Goal: Task Accomplishment & Management: Use online tool/utility

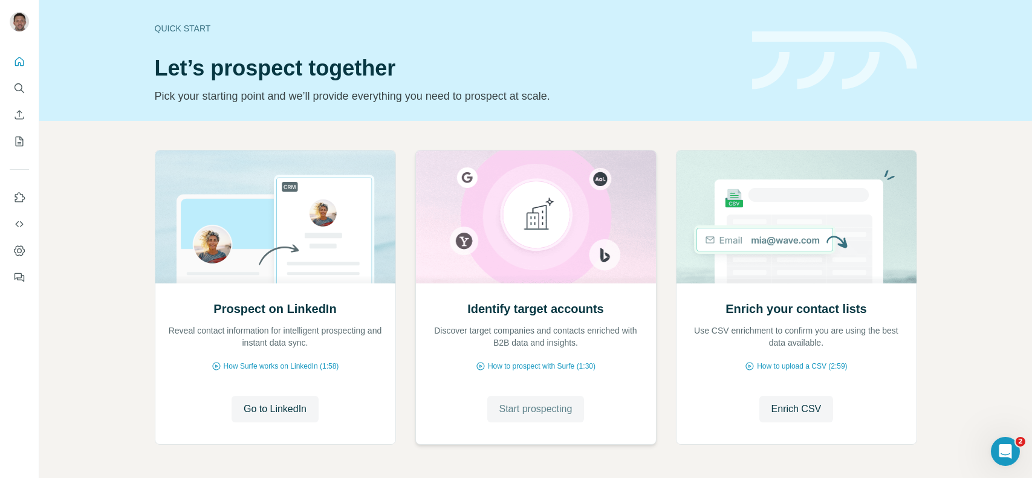
click at [531, 404] on span "Start prospecting" at bounding box center [535, 409] width 73 height 15
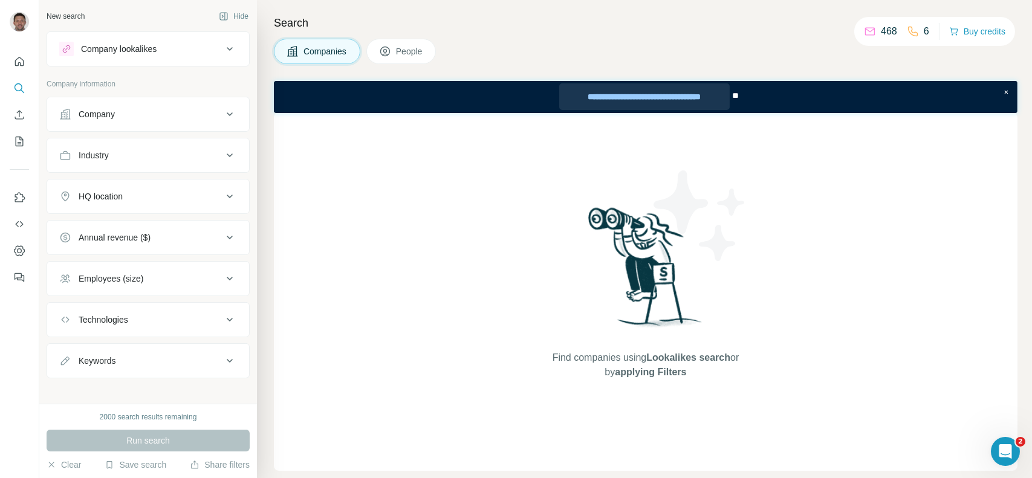
click at [654, 97] on div "**********" at bounding box center [644, 96] width 170 height 27
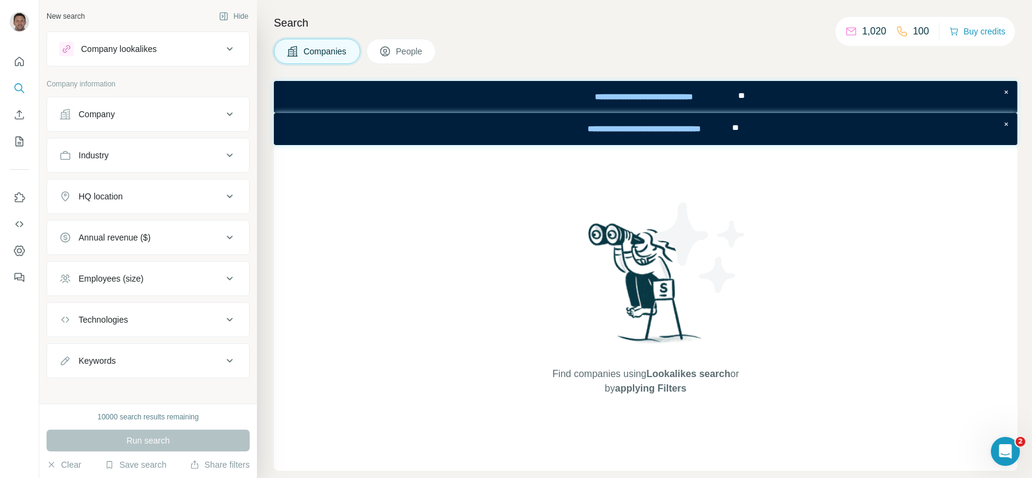
click at [152, 120] on button "Company" at bounding box center [148, 114] width 202 height 29
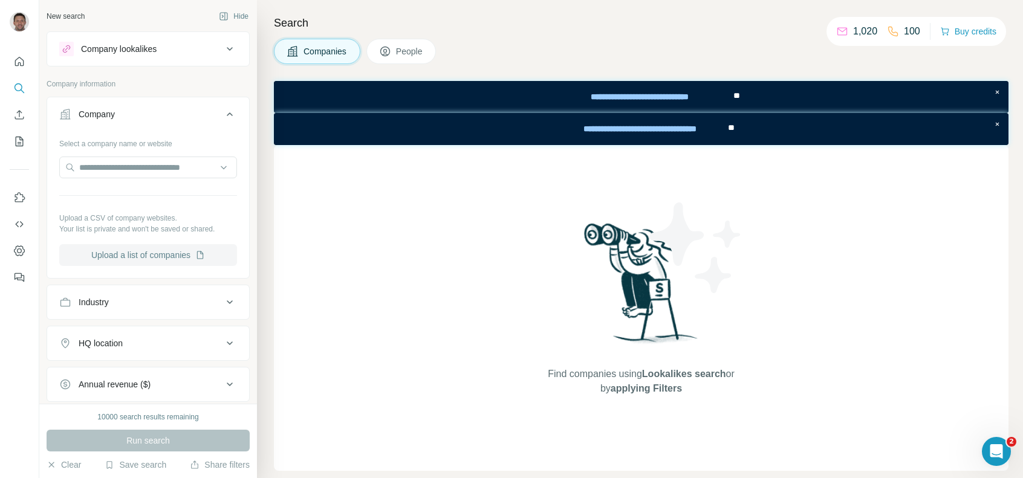
click at [153, 257] on button "Upload a list of companies" at bounding box center [148, 255] width 178 height 22
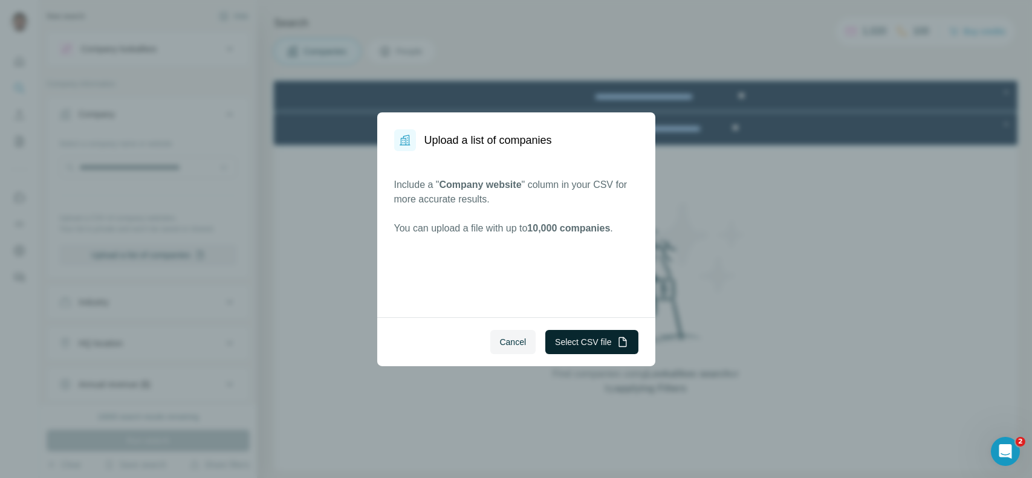
click at [565, 345] on button "Select CSV file" at bounding box center [591, 342] width 92 height 24
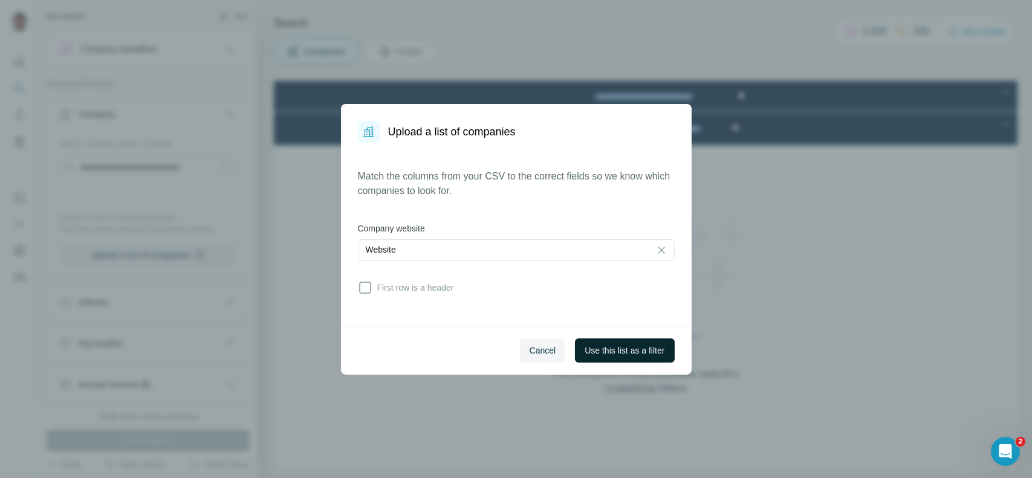
click at [606, 354] on span "Use this list as a filter" at bounding box center [625, 351] width 80 height 12
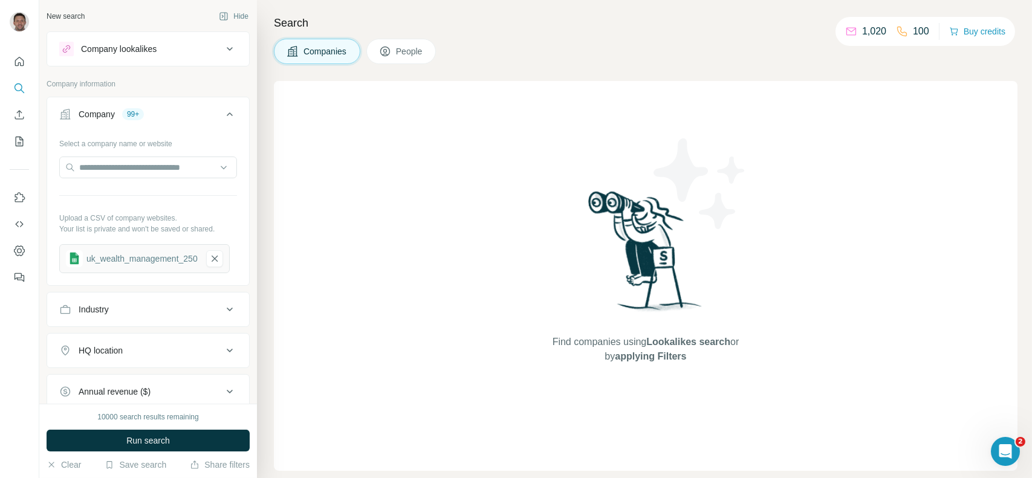
click at [397, 50] on button "People" at bounding box center [401, 51] width 70 height 25
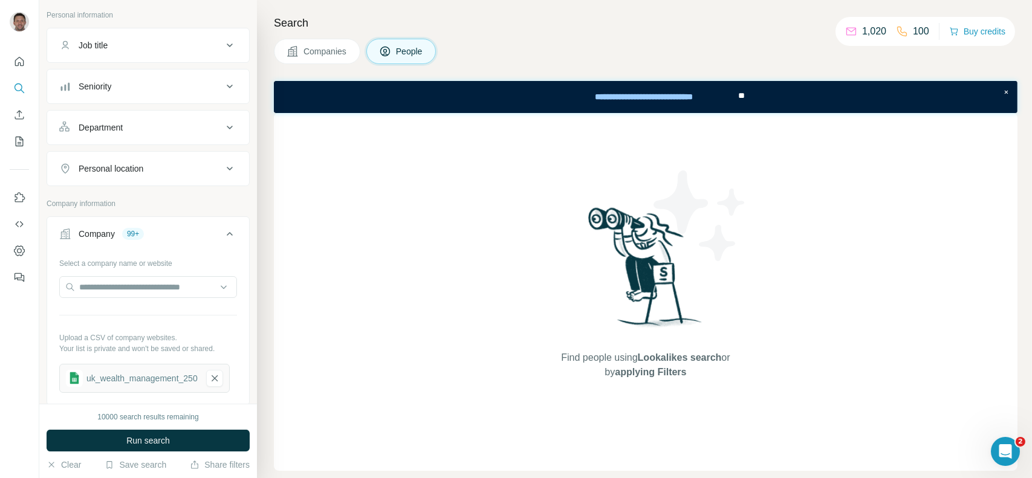
scroll to position [71, 0]
click at [169, 168] on div "Personal location" at bounding box center [140, 166] width 163 height 12
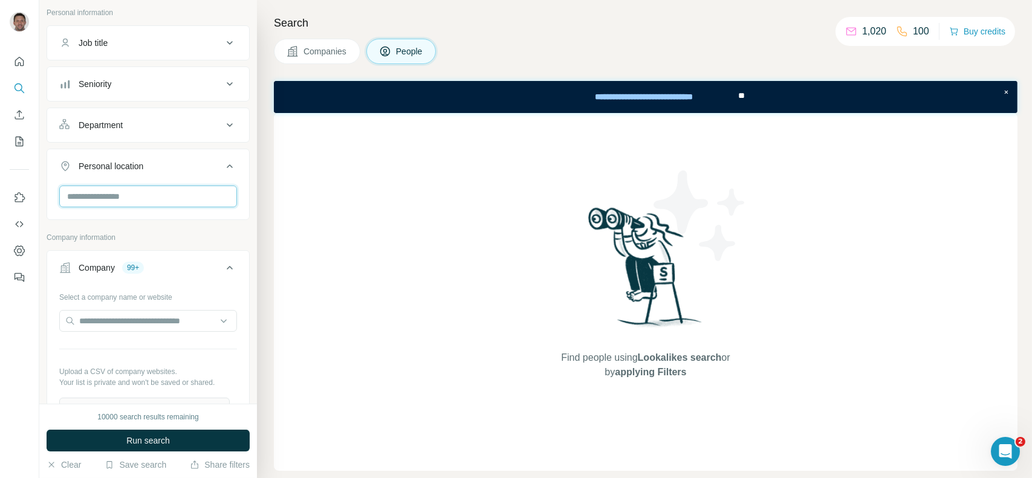
click at [181, 199] on input "text" at bounding box center [148, 197] width 178 height 22
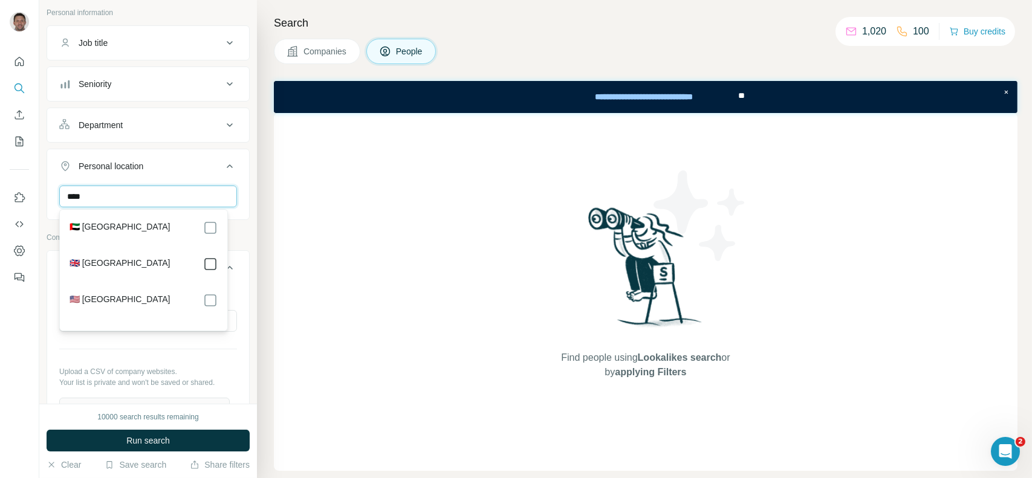
type input "****"
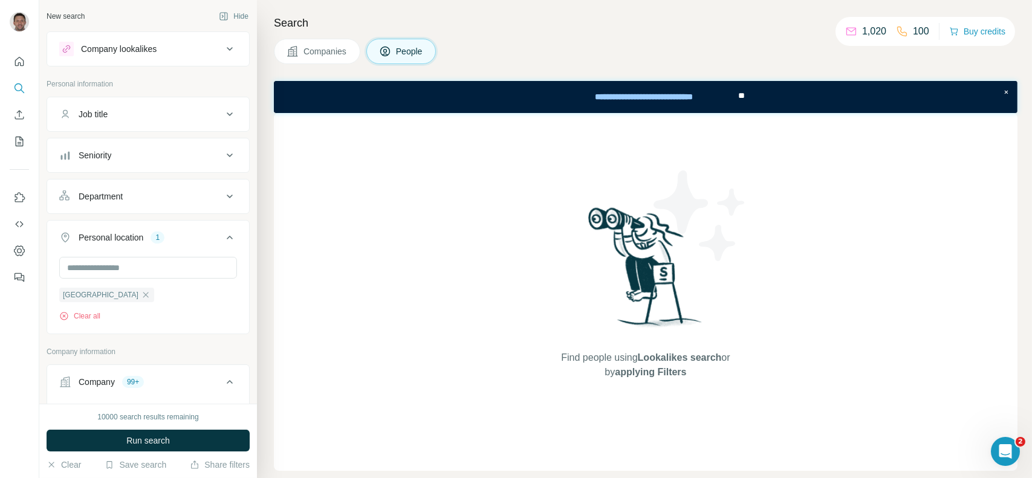
click at [141, 133] on ul "Job title Seniority Department Personal location 1 [GEOGRAPHIC_DATA] Clear all" at bounding box center [148, 216] width 203 height 238
click at [135, 130] on div "Job title" at bounding box center [148, 114] width 203 height 35
click at [100, 105] on button "Job title" at bounding box center [148, 114] width 202 height 29
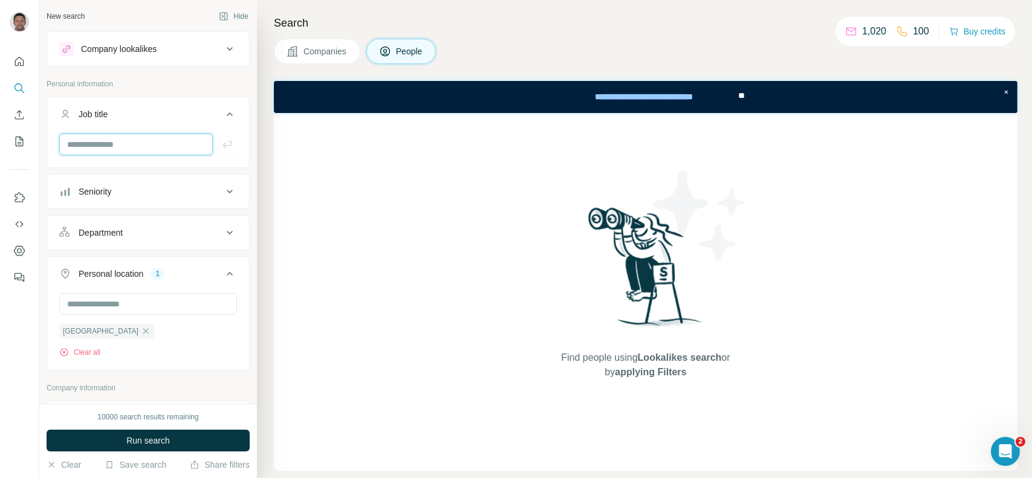
click at [125, 146] on input "text" at bounding box center [136, 145] width 154 height 22
type input "**********"
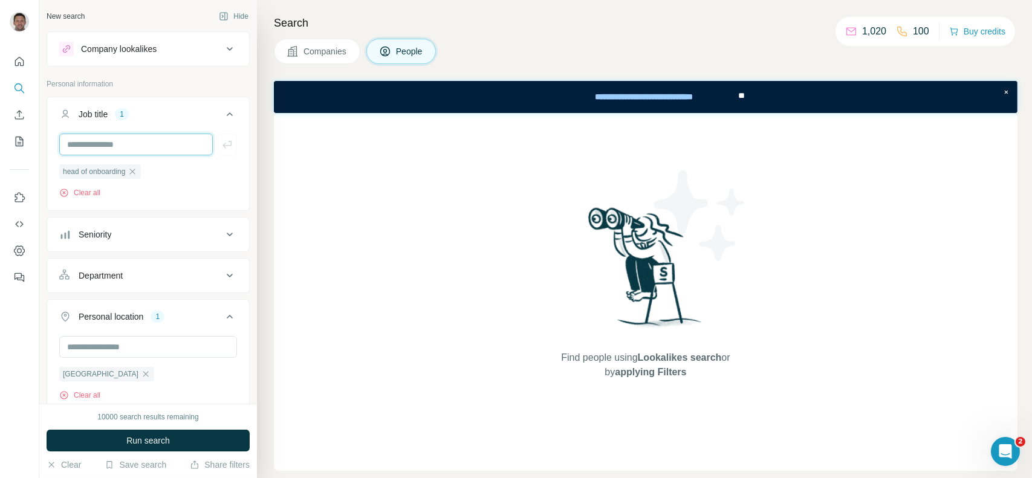
click at [123, 147] on input "text" at bounding box center [136, 145] width 154 height 22
type input "**********"
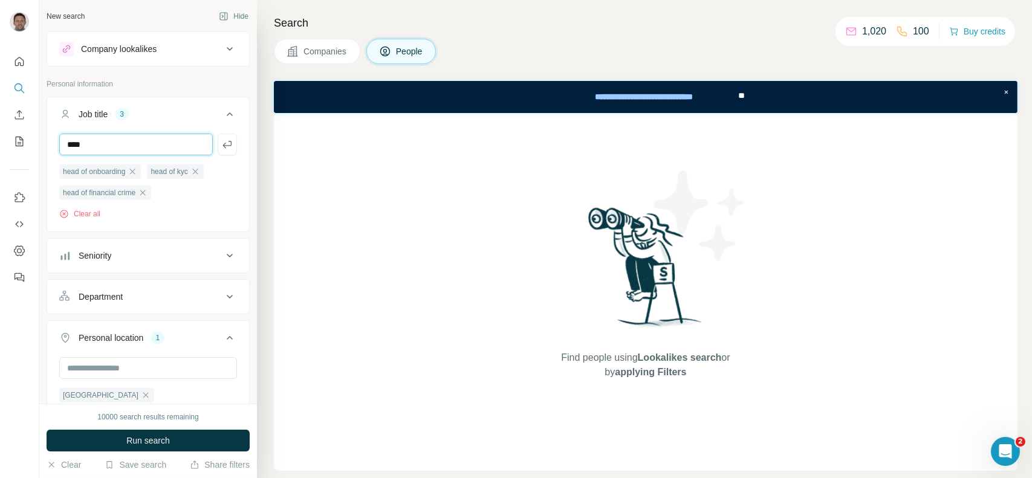
type input "****"
type input "**********"
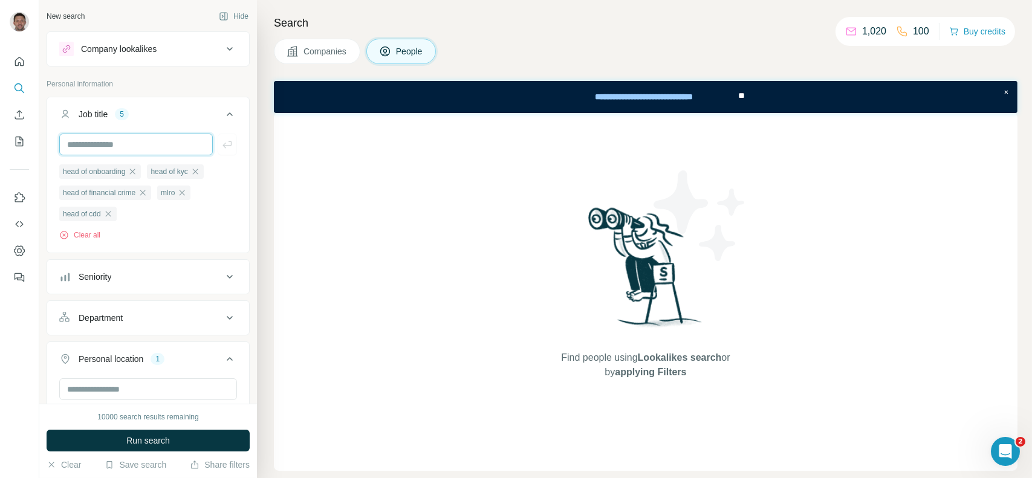
type input "*"
type input "*****"
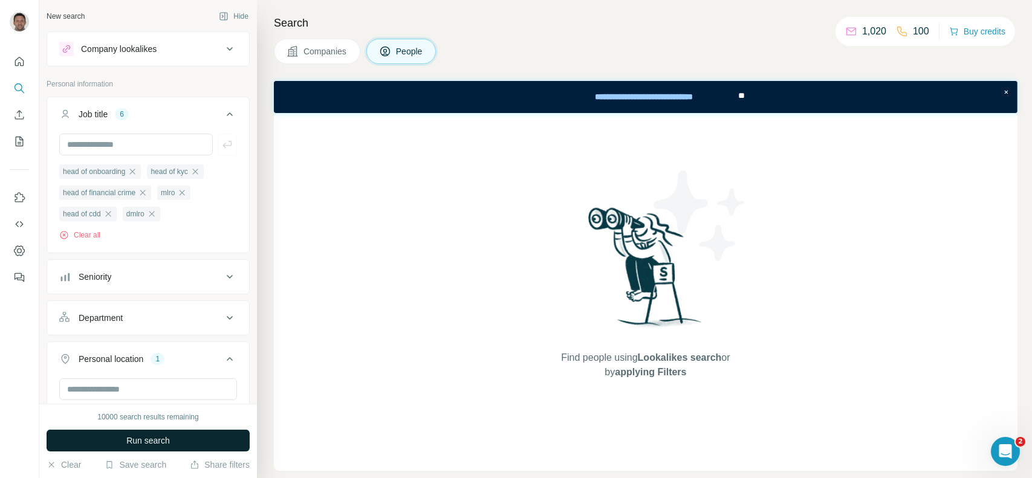
click at [165, 438] on span "Run search" at bounding box center [148, 441] width 44 height 12
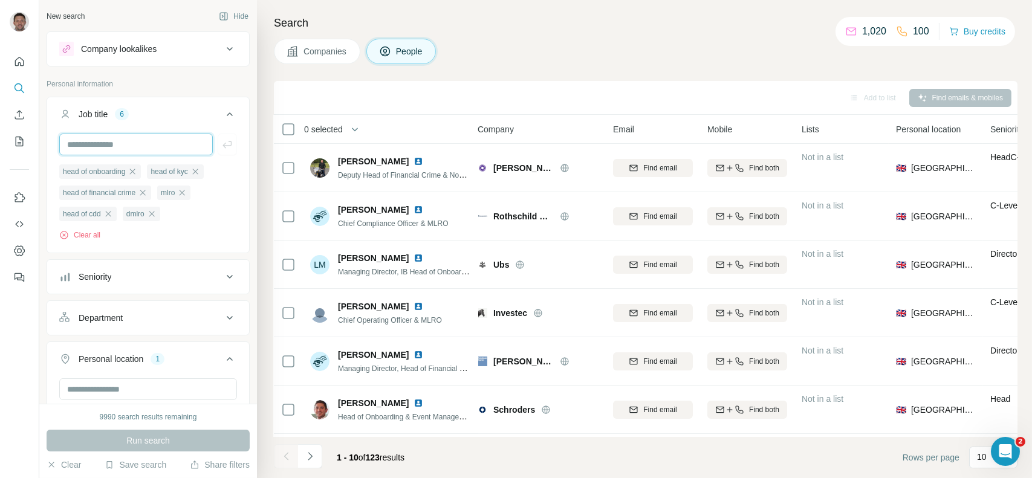
click at [126, 141] on input "text" at bounding box center [136, 145] width 154 height 22
type input "***"
click at [222, 144] on icon "button" at bounding box center [226, 144] width 9 height 7
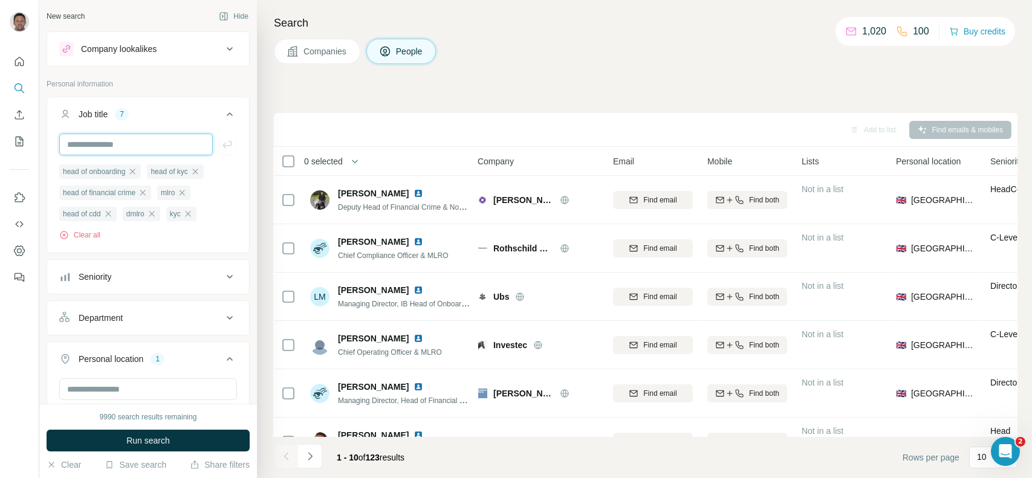
click at [166, 147] on input "text" at bounding box center [136, 145] width 154 height 22
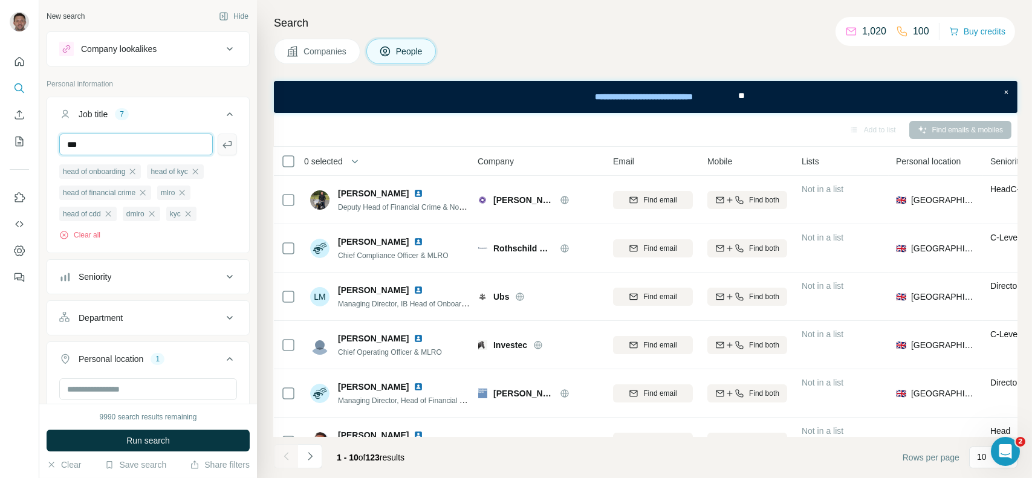
type input "***"
click at [221, 147] on icon "button" at bounding box center [227, 144] width 12 height 12
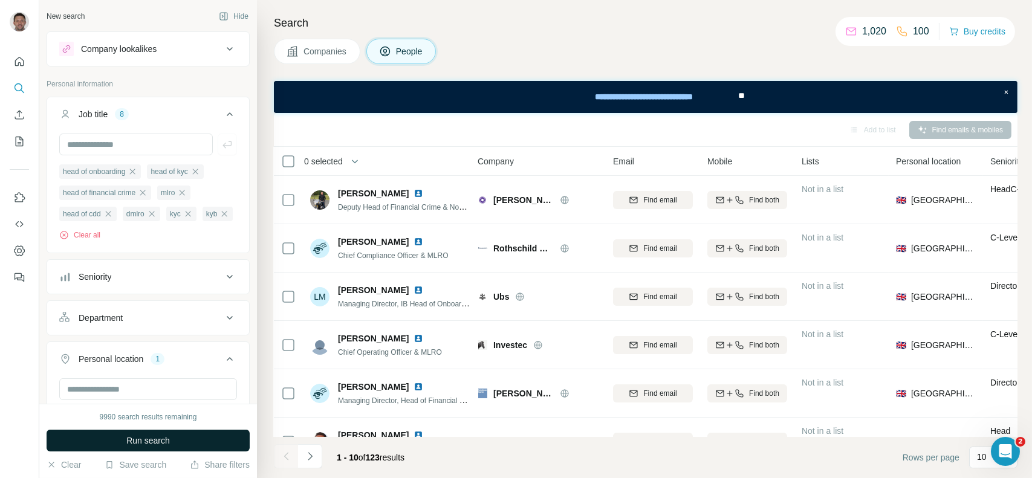
click at [146, 442] on span "Run search" at bounding box center [148, 441] width 44 height 12
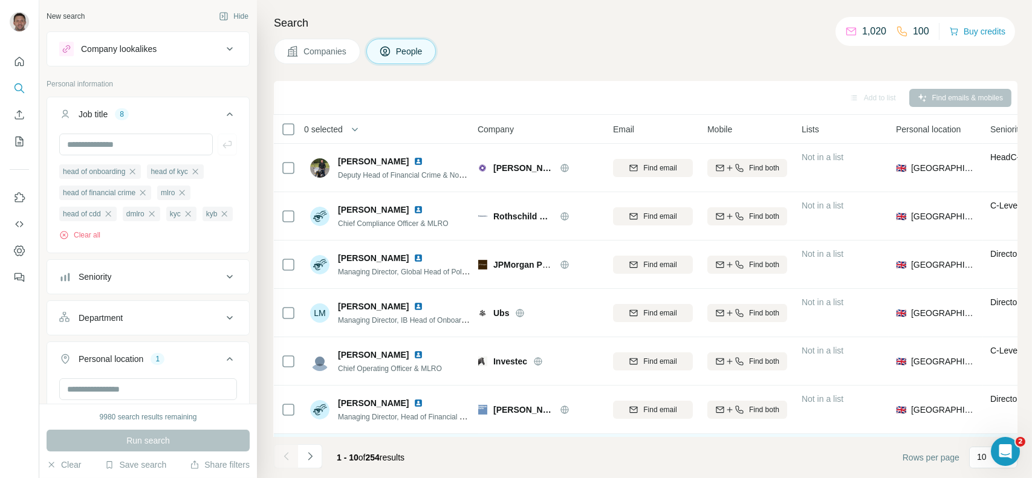
scroll to position [196, 7]
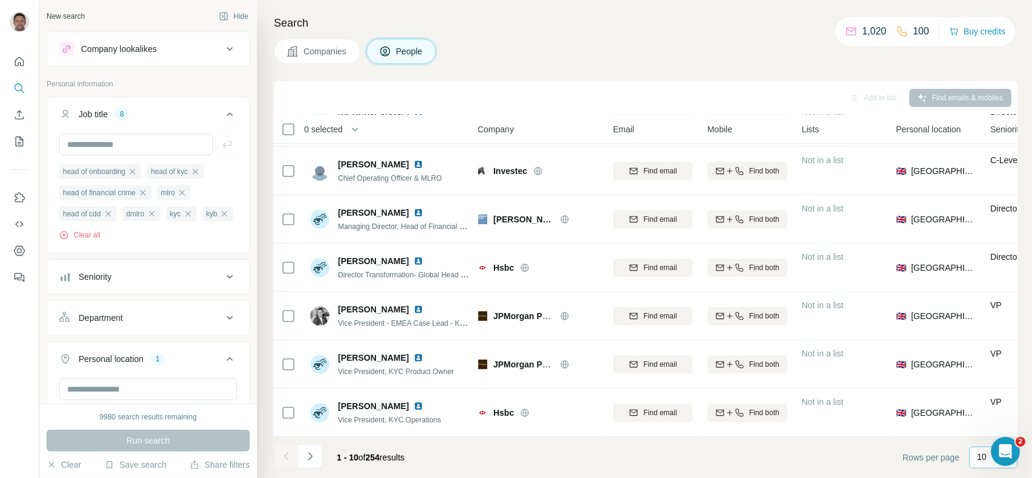
click at [979, 456] on p "10" at bounding box center [982, 457] width 10 height 12
click at [990, 366] on div "60" at bounding box center [993, 365] width 28 height 12
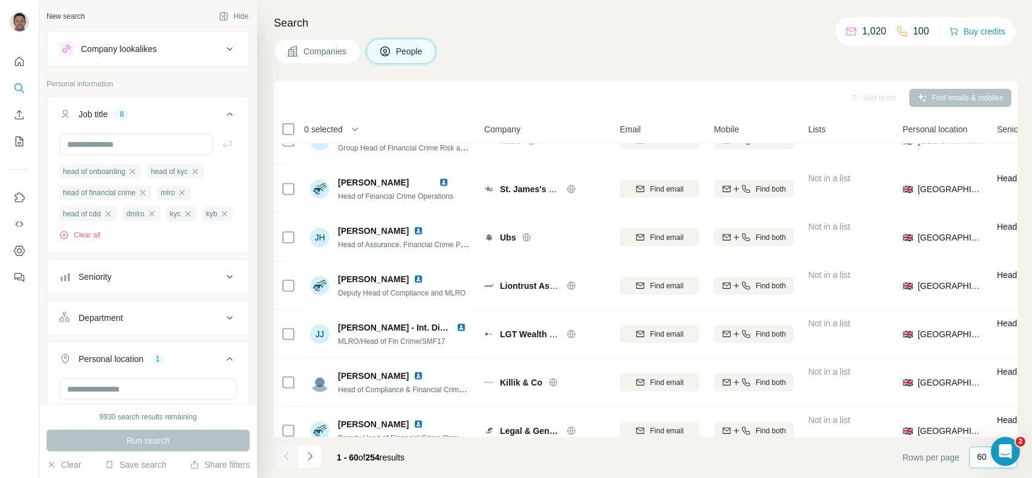
scroll to position [2614, 0]
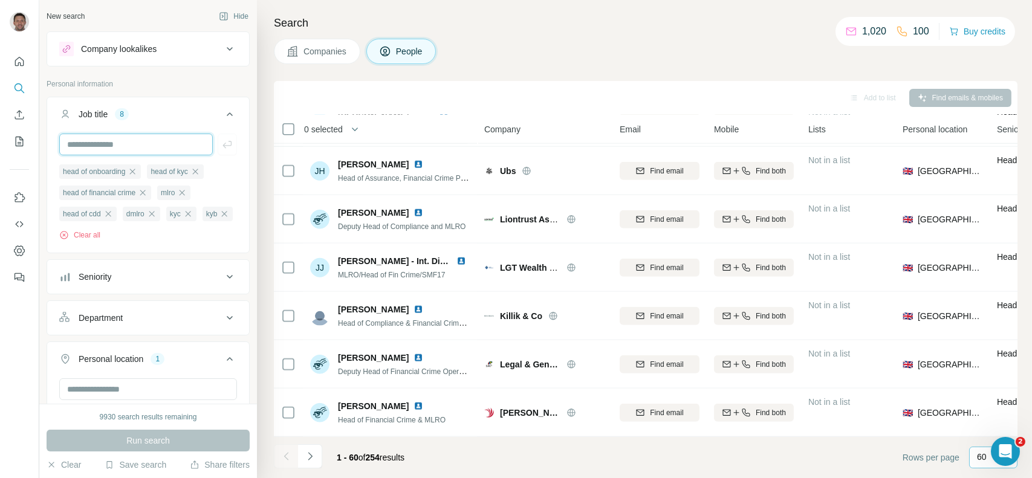
click at [157, 142] on input "text" at bounding box center [136, 145] width 154 height 22
type input "**********"
click at [224, 147] on button "button" at bounding box center [227, 145] width 19 height 22
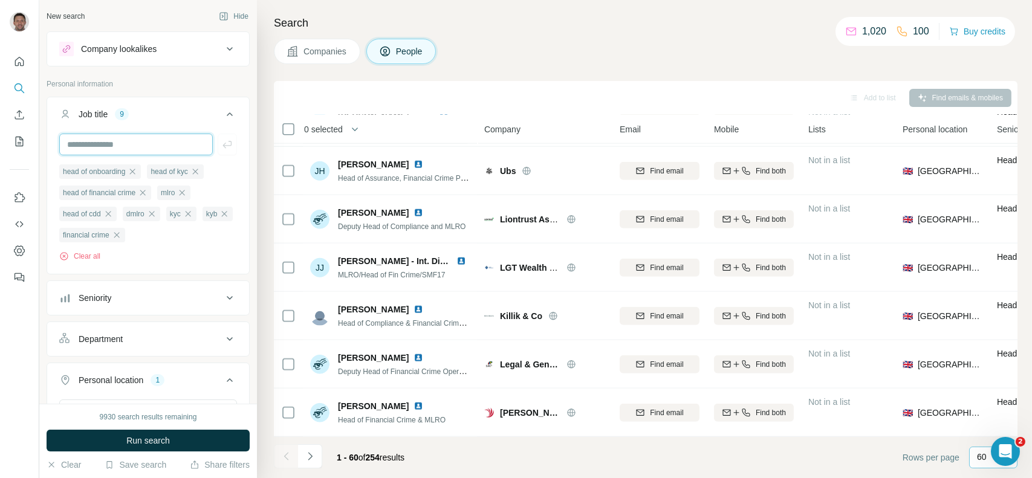
click at [150, 142] on input "text" at bounding box center [136, 145] width 154 height 22
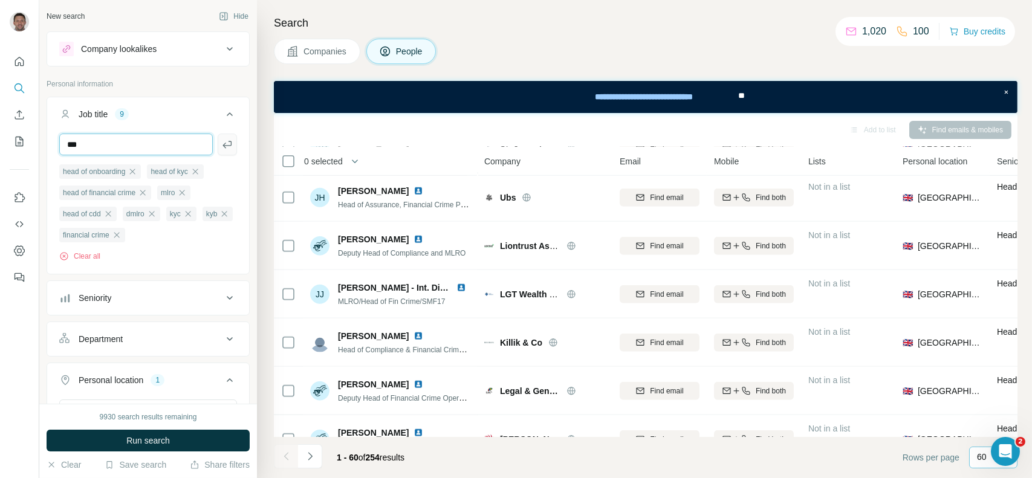
type input "***"
click at [222, 145] on icon "button" at bounding box center [226, 144] width 9 height 7
click at [139, 143] on input "text" at bounding box center [136, 145] width 154 height 22
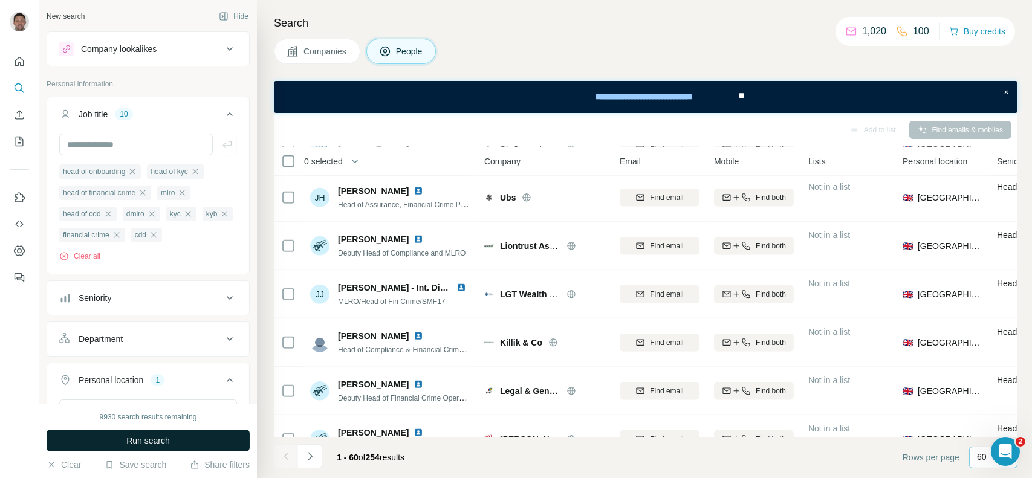
click at [161, 440] on span "Run search" at bounding box center [148, 441] width 44 height 12
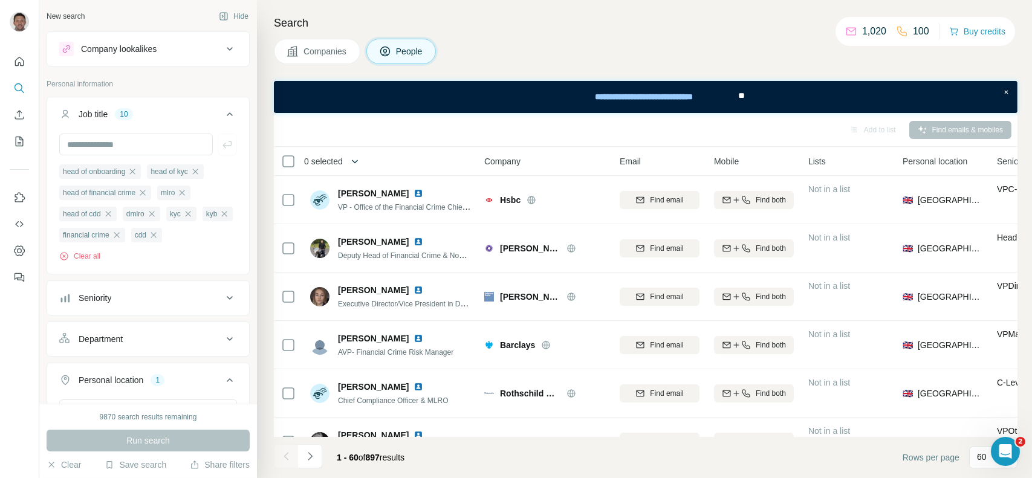
click at [360, 161] on icon "button" at bounding box center [355, 161] width 12 height 12
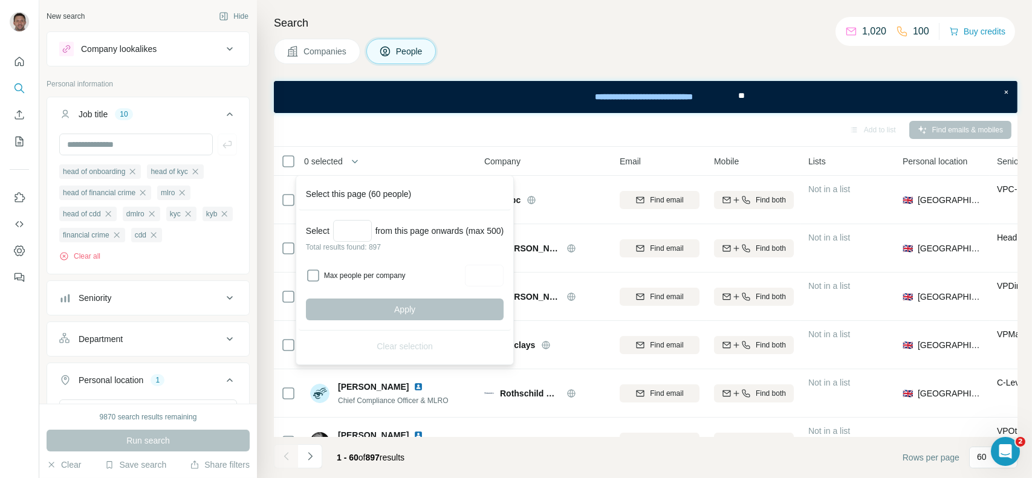
click at [471, 61] on div "Companies People" at bounding box center [645, 51] width 743 height 25
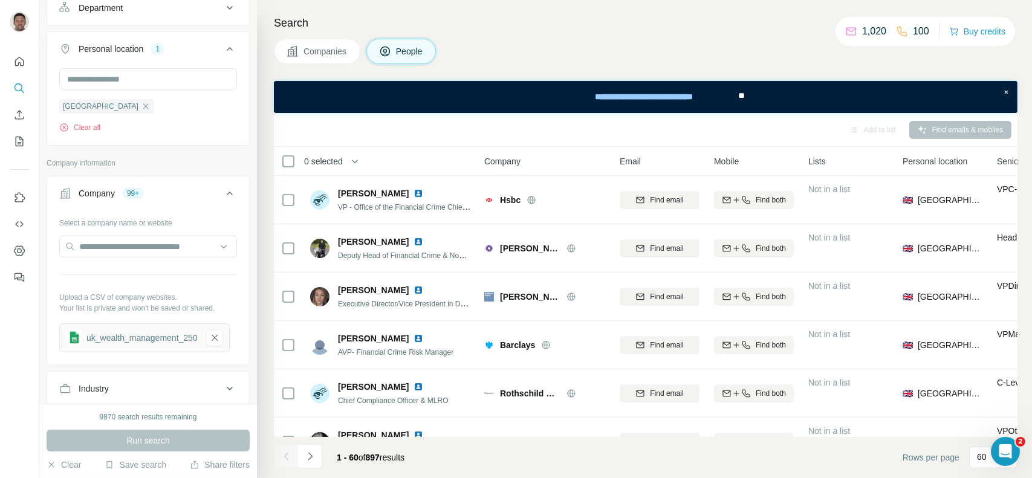
scroll to position [345, 0]
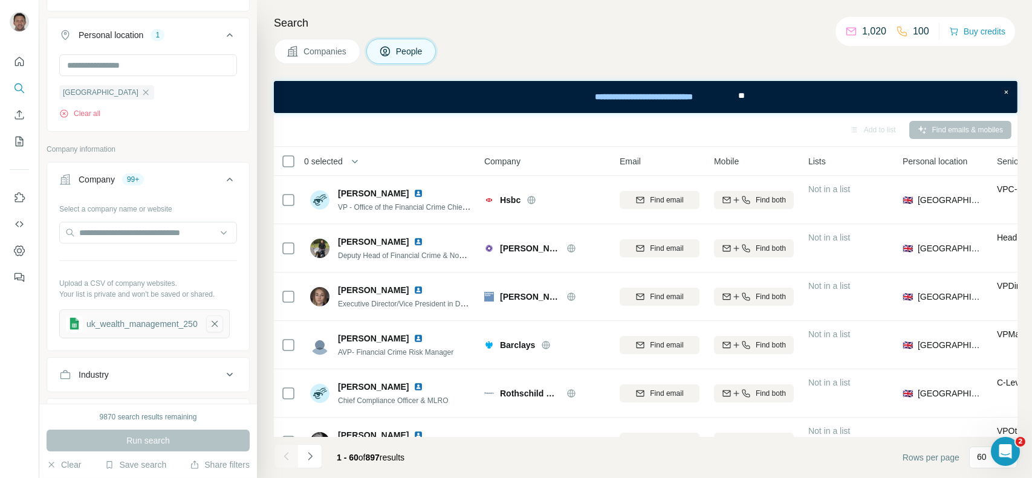
click at [219, 328] on button "button" at bounding box center [214, 324] width 17 height 17
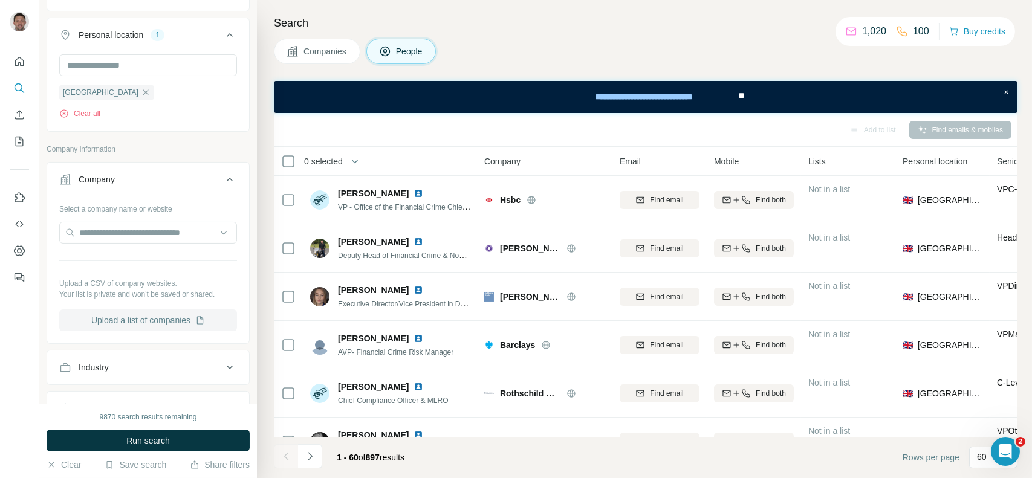
click at [199, 328] on button "Upload a list of companies" at bounding box center [148, 320] width 178 height 22
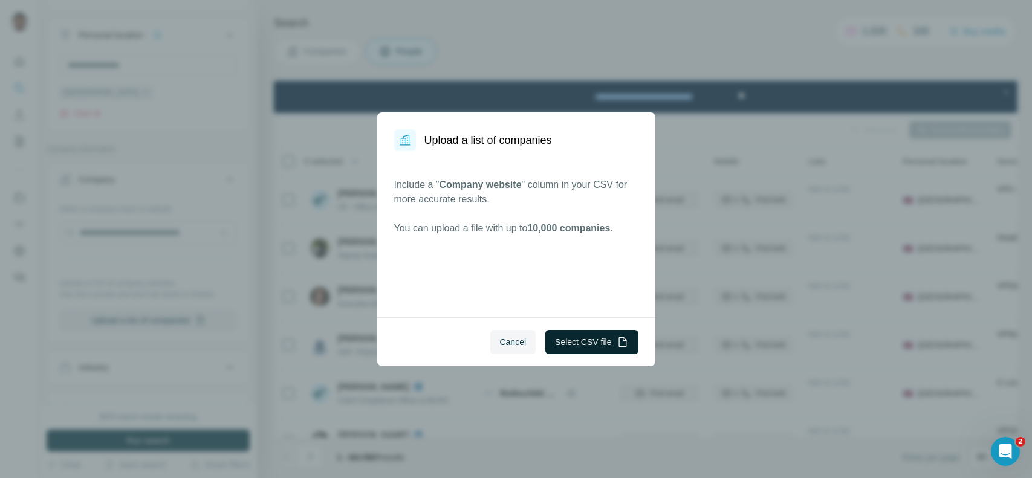
click at [592, 342] on button "Select CSV file" at bounding box center [591, 342] width 92 height 24
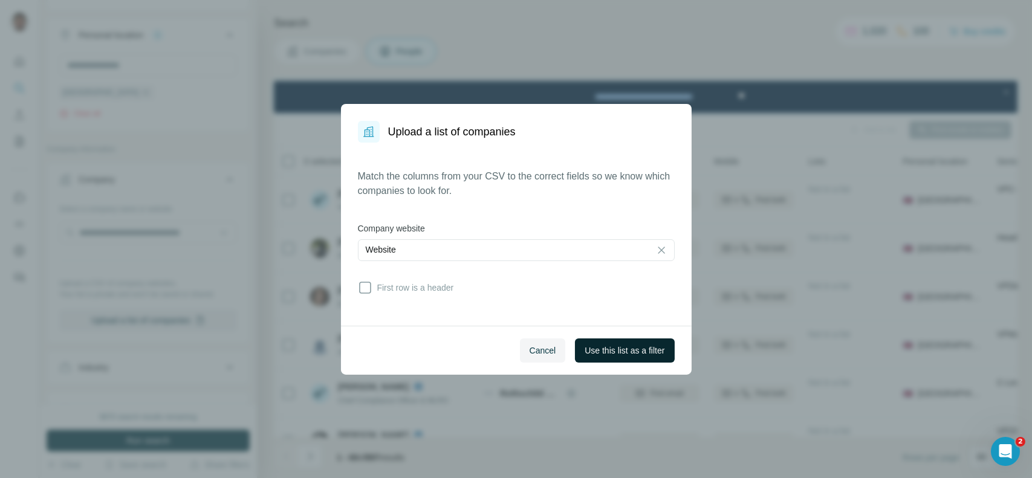
click at [609, 354] on span "Use this list as a filter" at bounding box center [625, 351] width 80 height 12
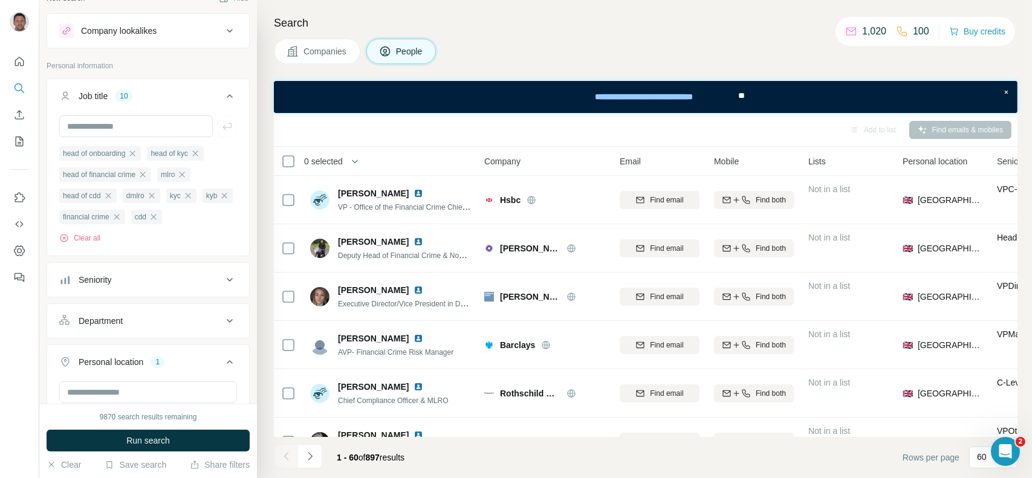
scroll to position [17, 0]
click at [147, 439] on span "Run search" at bounding box center [148, 441] width 44 height 12
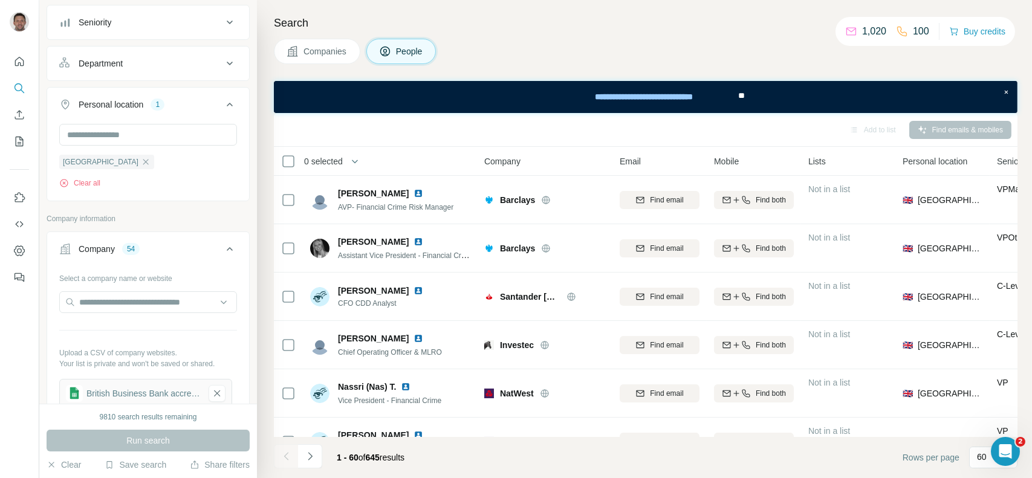
scroll to position [358, 0]
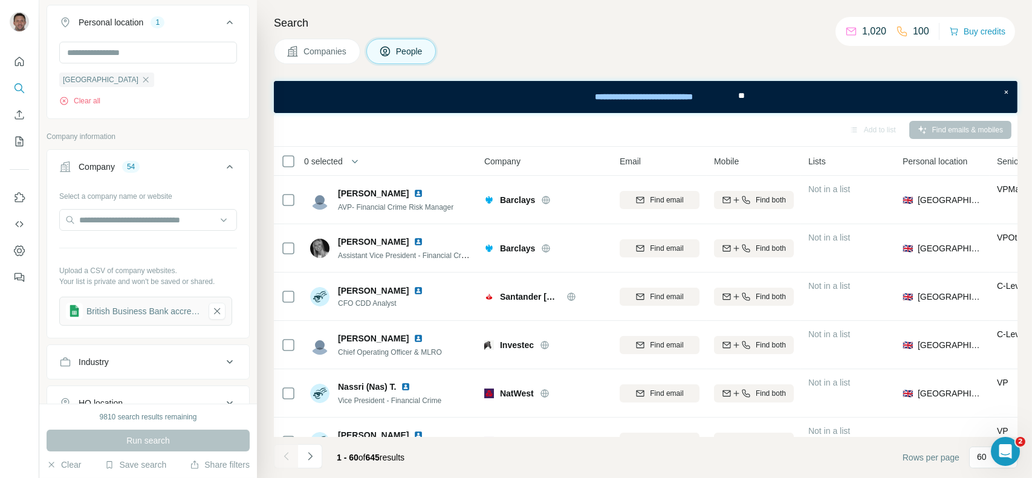
click at [161, 441] on div "Run search" at bounding box center [148, 441] width 203 height 22
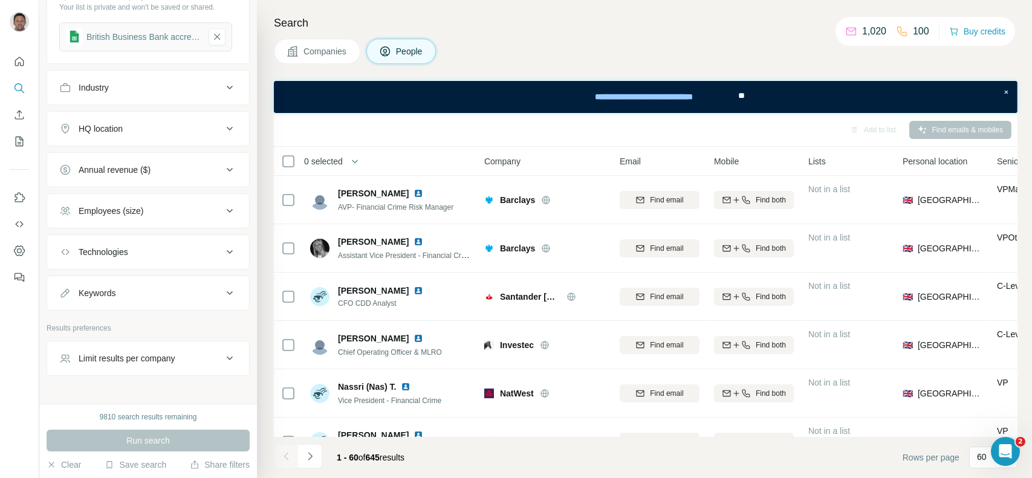
scroll to position [660, 0]
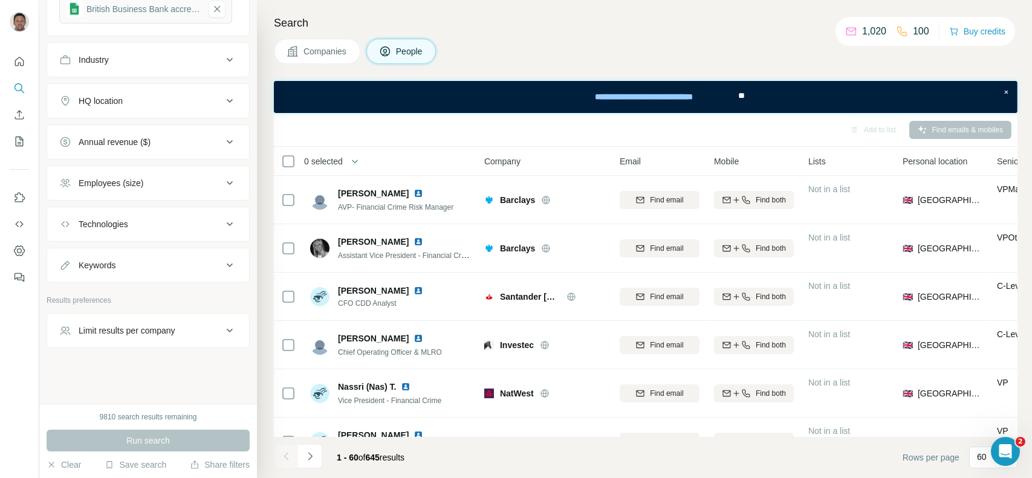
click at [132, 381] on div "New search Hide Company lookalikes Personal information Job title 10 head of on…" at bounding box center [148, 202] width 218 height 404
click at [146, 415] on div "9810 search results remaining" at bounding box center [148, 417] width 97 height 11
click at [148, 438] on div "Run search" at bounding box center [148, 441] width 203 height 22
click at [167, 364] on div "New search Hide Company lookalikes Personal information Job title 10 head of on…" at bounding box center [148, 202] width 218 height 404
click at [139, 471] on div "Save search" at bounding box center [136, 466] width 62 height 15
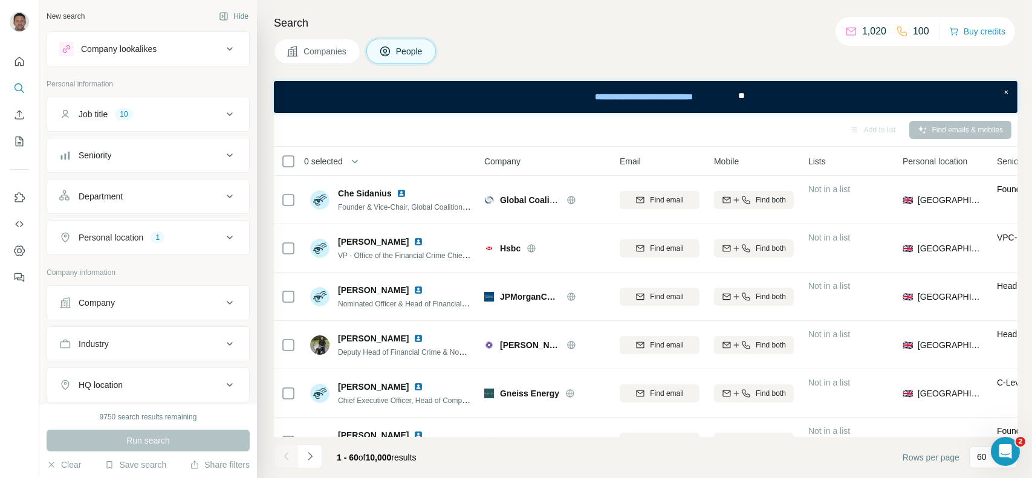
click at [157, 295] on button "Company" at bounding box center [148, 302] width 202 height 29
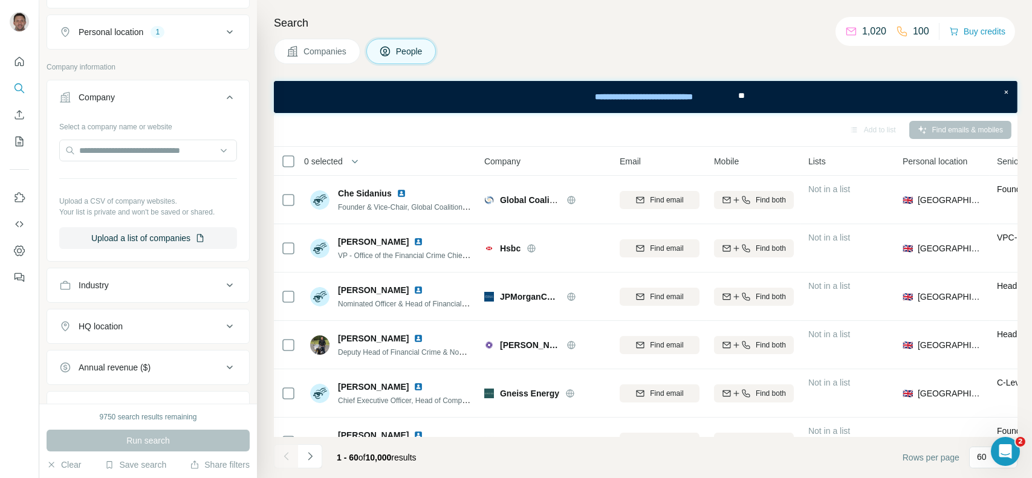
scroll to position [219, 0]
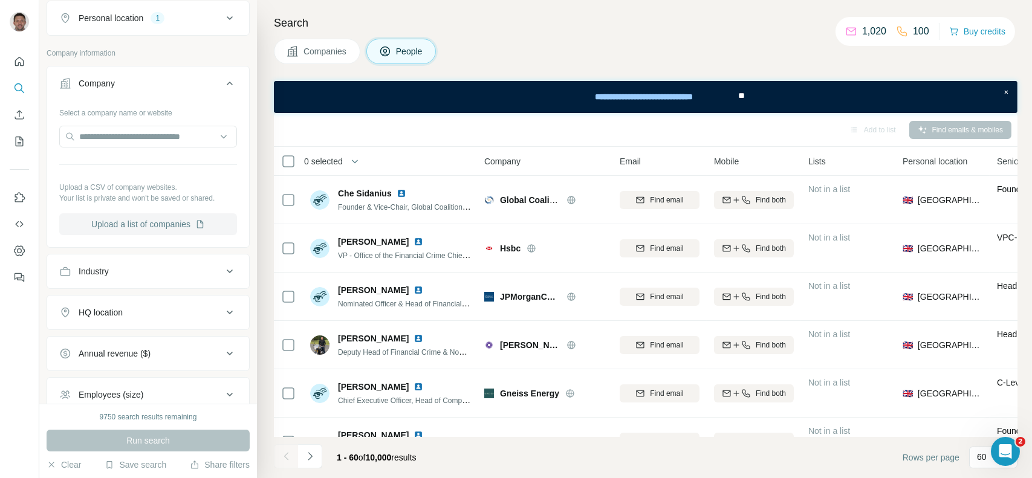
click at [157, 221] on button "Upload a list of companies" at bounding box center [148, 224] width 178 height 22
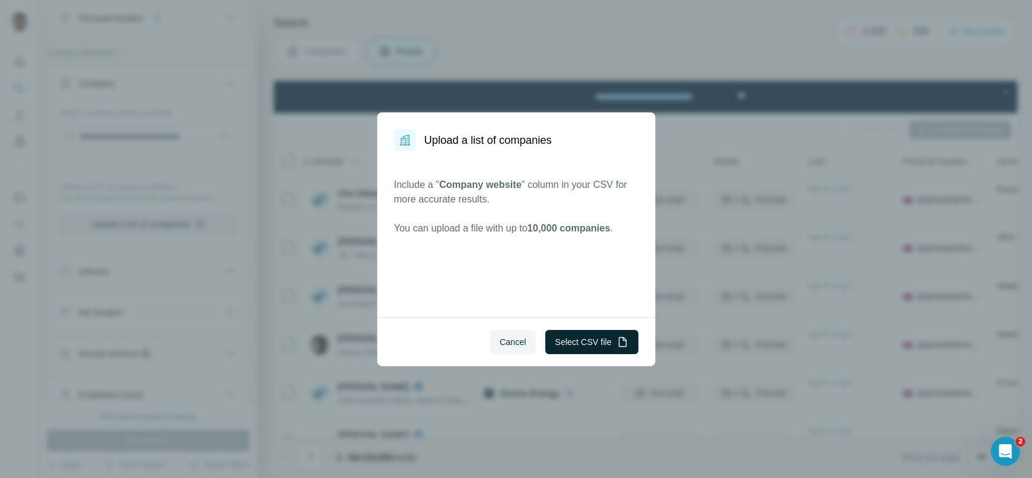
click at [578, 339] on button "Select CSV file" at bounding box center [591, 342] width 92 height 24
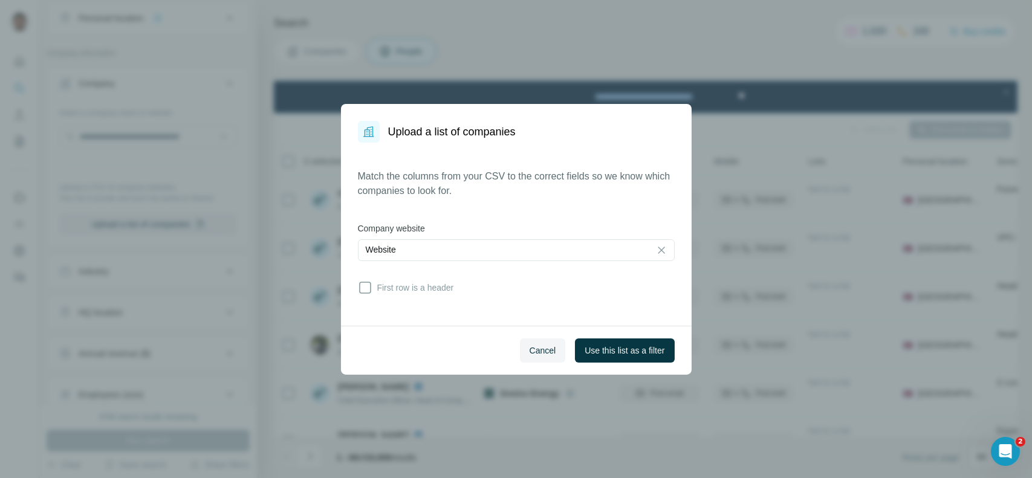
click at [611, 363] on div "Cancel Use this list as a filter" at bounding box center [516, 350] width 351 height 49
click at [601, 354] on span "Use this list as a filter" at bounding box center [625, 351] width 80 height 12
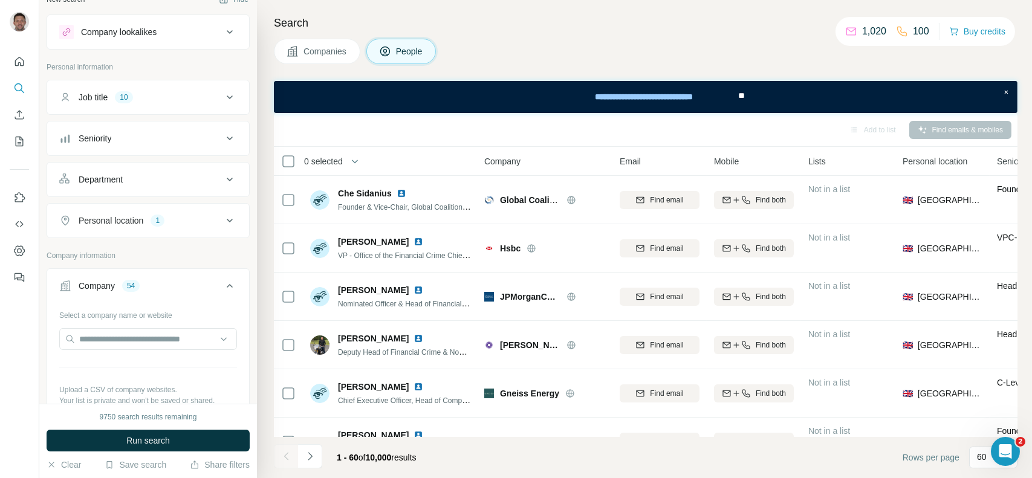
scroll to position [0, 0]
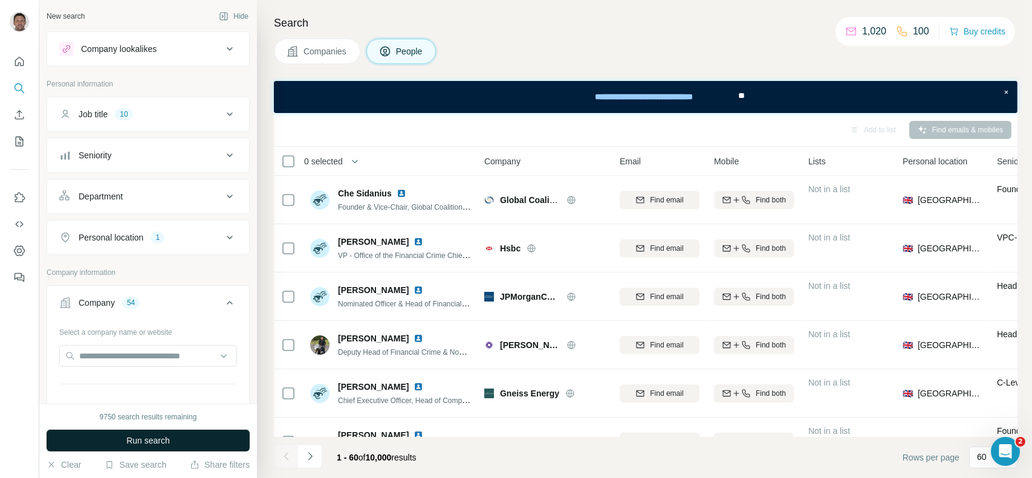
click at [172, 444] on button "Run search" at bounding box center [148, 441] width 203 height 22
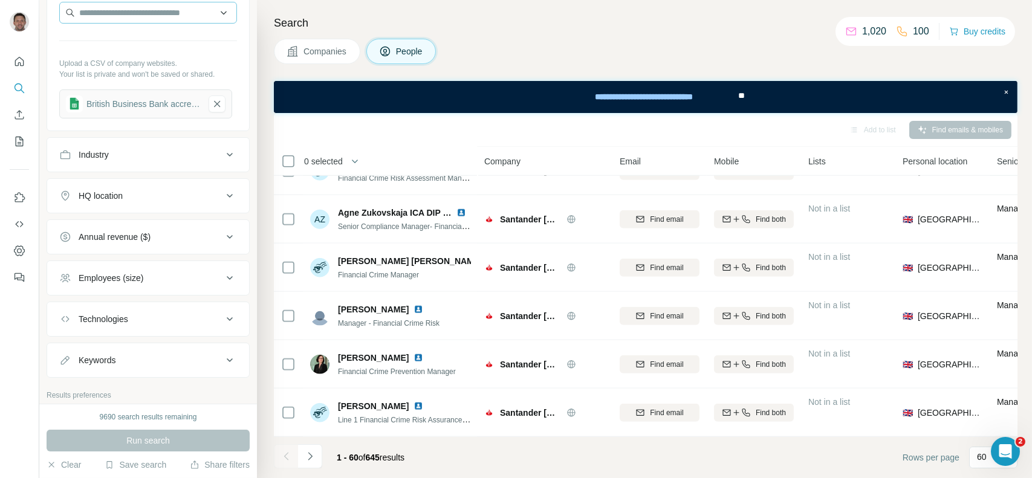
scroll to position [436, 0]
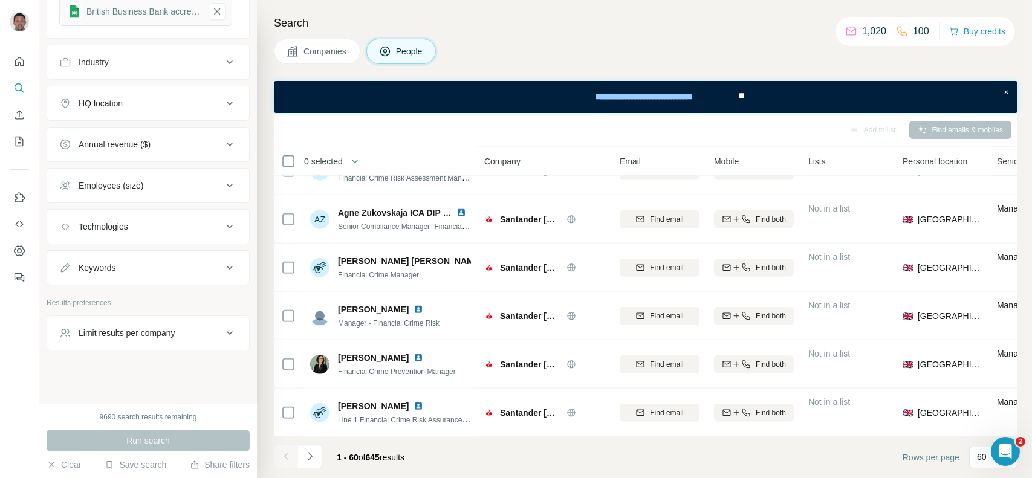
click at [212, 339] on button "Limit results per company" at bounding box center [148, 333] width 202 height 29
click at [160, 358] on input "number" at bounding box center [148, 363] width 178 height 22
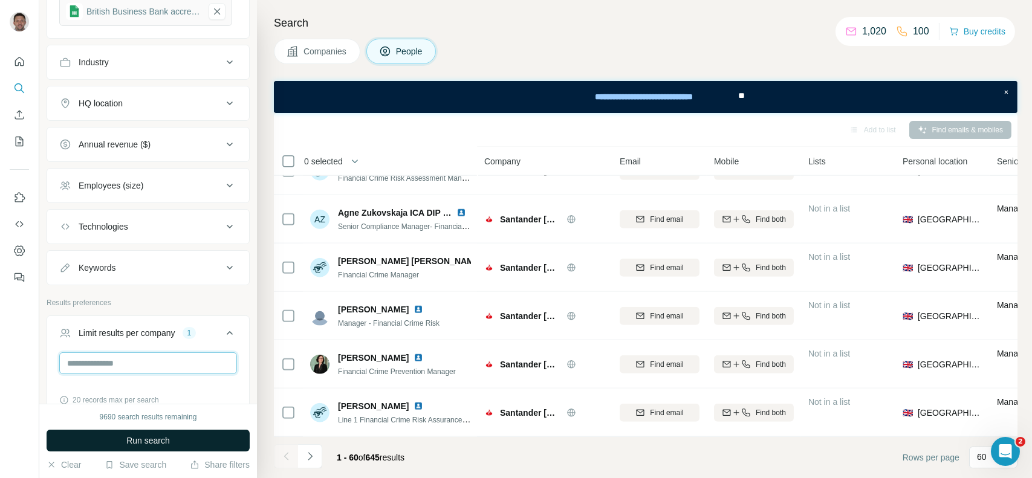
type input "*"
click at [168, 442] on span "Run search" at bounding box center [148, 441] width 44 height 12
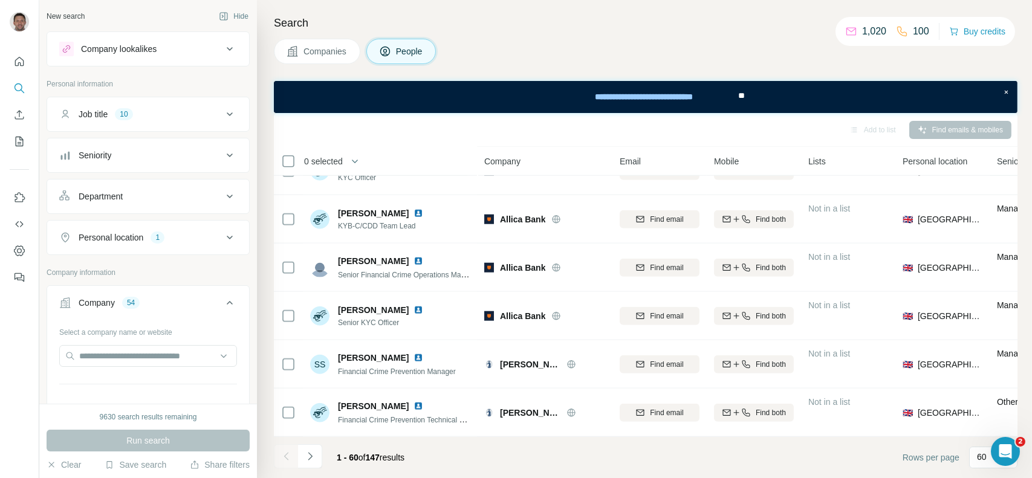
scroll to position [2646, 2]
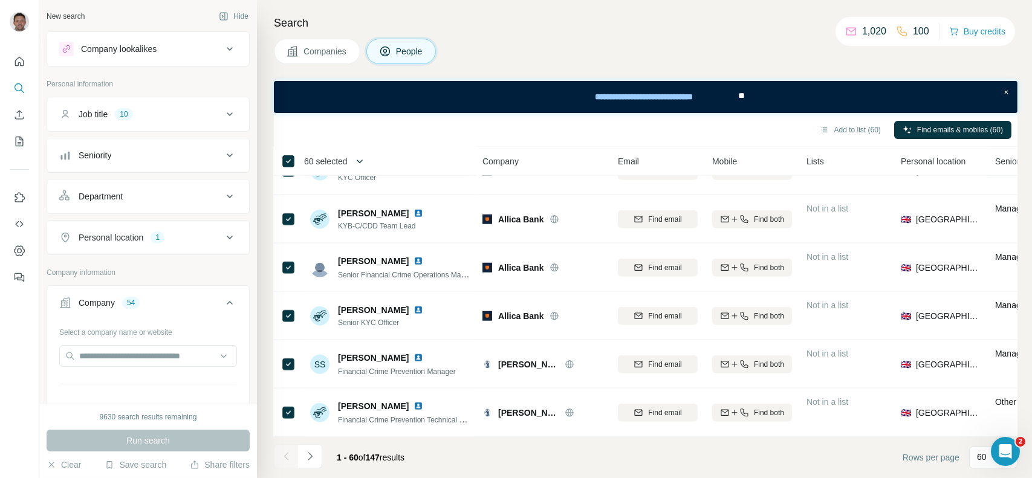
click at [360, 161] on icon "button" at bounding box center [360, 161] width 12 height 12
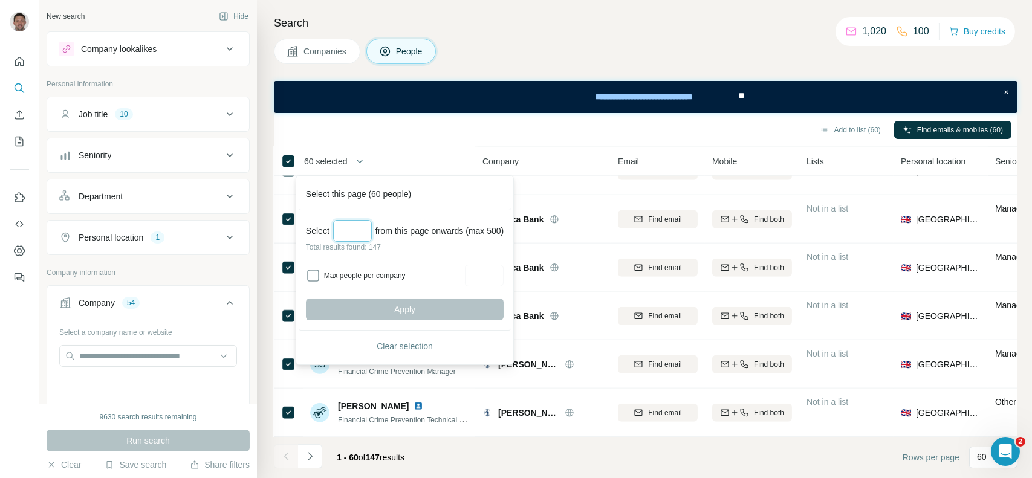
click at [358, 226] on input "Select a number (up to 500)" at bounding box center [352, 231] width 39 height 22
type input "***"
click at [395, 316] on button "Apply" at bounding box center [405, 310] width 198 height 22
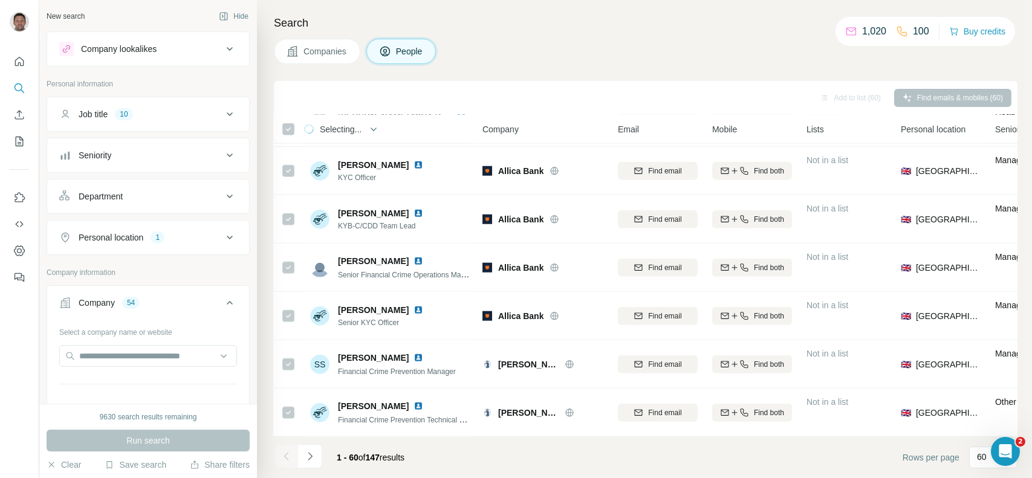
scroll to position [2614, 2]
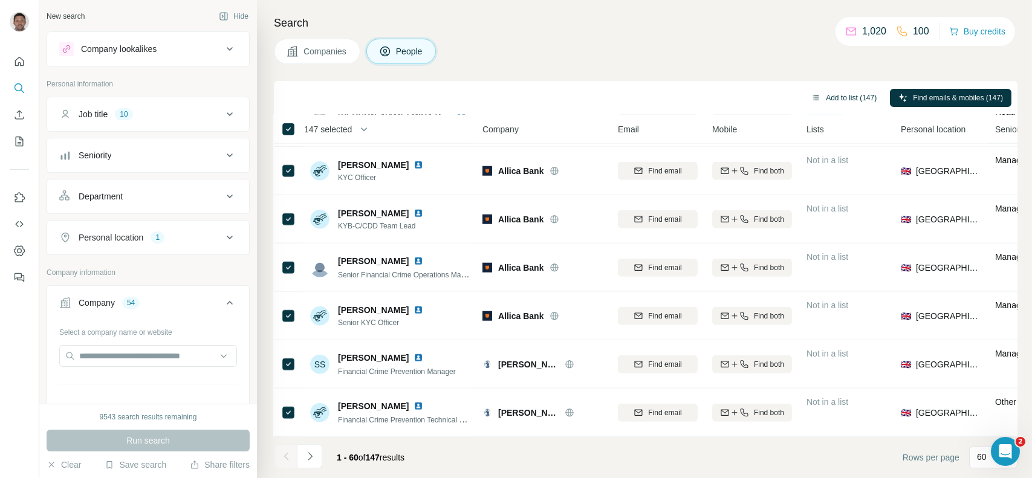
click at [836, 100] on button "Add to list (147)" at bounding box center [844, 98] width 82 height 18
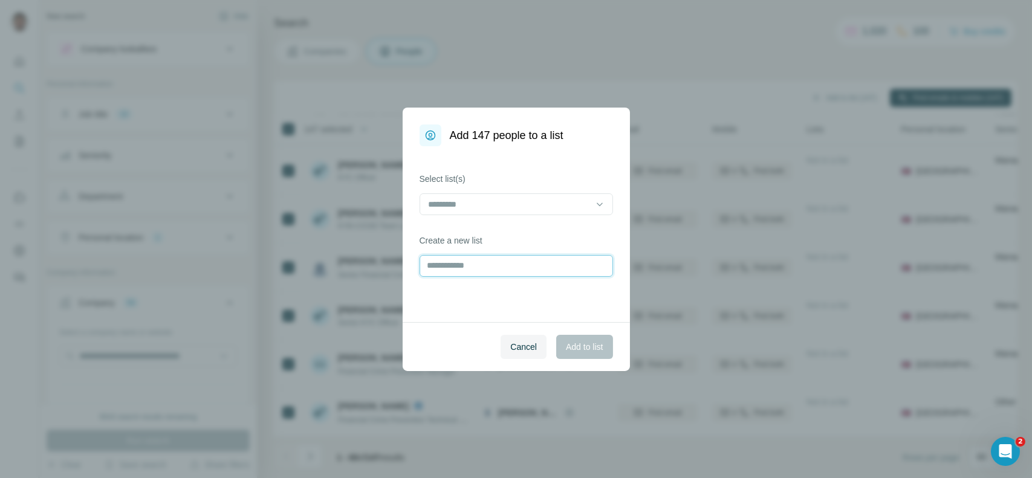
click at [490, 270] on input "text" at bounding box center [516, 266] width 193 height 22
type input "**********"
click at [578, 343] on span "Add to list" at bounding box center [584, 347] width 37 height 12
